Goal: Task Accomplishment & Management: Use online tool/utility

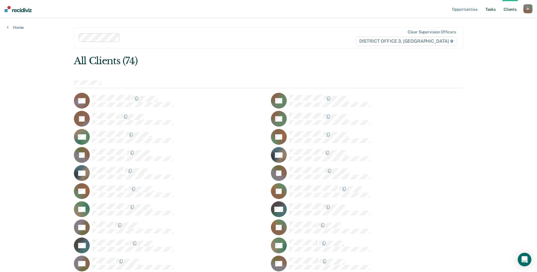
click at [493, 9] on link "Tasks" at bounding box center [490, 9] width 12 height 18
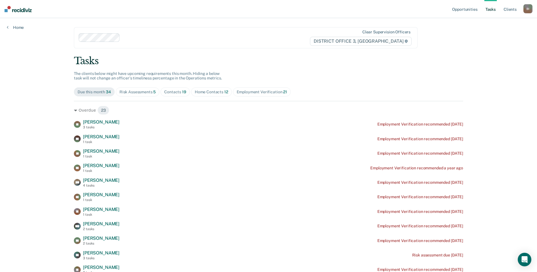
click at [214, 91] on div "Home Contacts 12" at bounding box center [211, 92] width 33 height 5
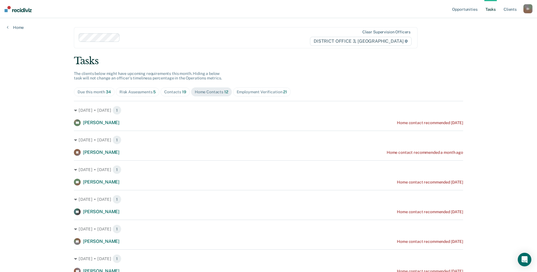
drag, startPoint x: 95, startPoint y: 93, endPoint x: 156, endPoint y: 88, distance: 61.4
click at [95, 93] on div "Due this month 34" at bounding box center [94, 92] width 33 height 5
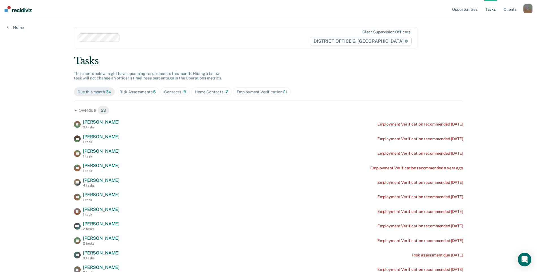
click at [173, 90] on div "Contacts 19" at bounding box center [175, 92] width 22 height 5
